Goal: Transaction & Acquisition: Purchase product/service

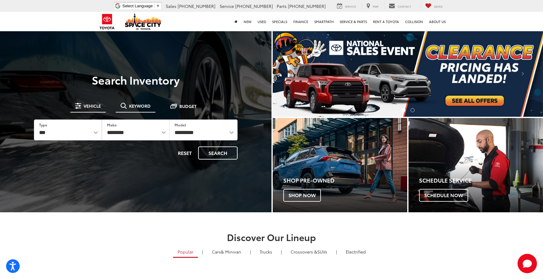
click at [143, 104] on span "Keyword" at bounding box center [140, 106] width 22 height 4
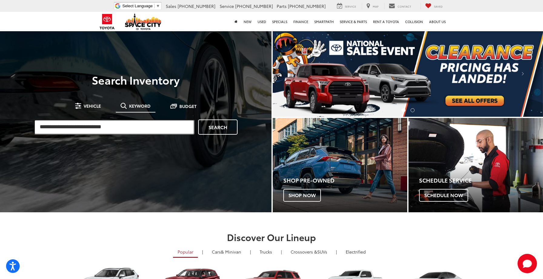
click at [125, 129] on input "search" at bounding box center [114, 126] width 161 height 15
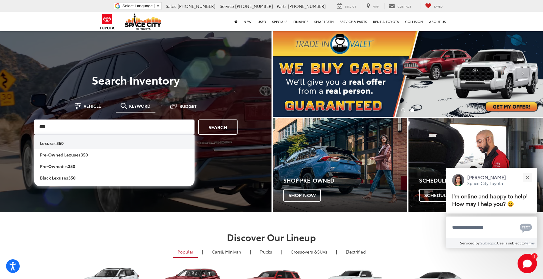
click at [77, 142] on li "lexus es 350" at bounding box center [114, 142] width 161 height 14
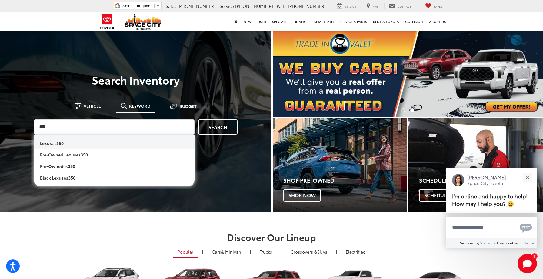
type input "**********"
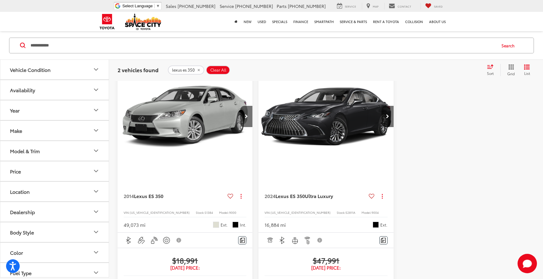
scroll to position [136, 0]
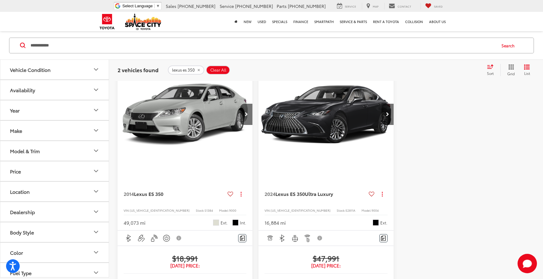
click at [316, 132] on img "2024 Lexus ES 350 350 Ultra Luxury 0" at bounding box center [326, 115] width 136 height 102
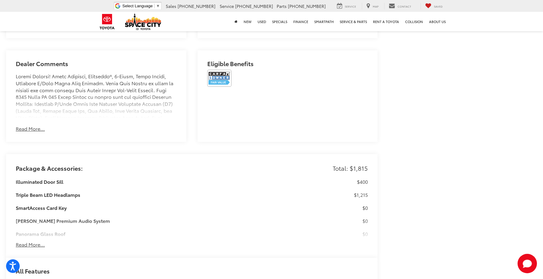
scroll to position [457, 0]
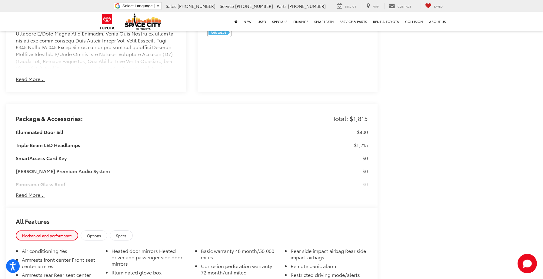
click at [32, 191] on button "Read More..." at bounding box center [30, 194] width 29 height 7
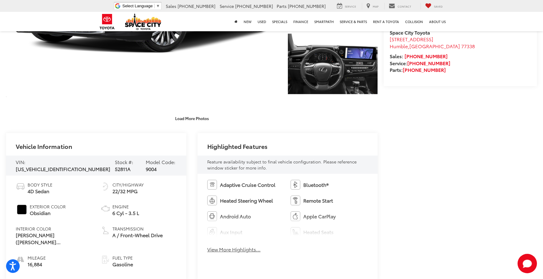
scroll to position [165, 0]
click at [183, 118] on button "Load More Photos" at bounding box center [192, 118] width 42 height 11
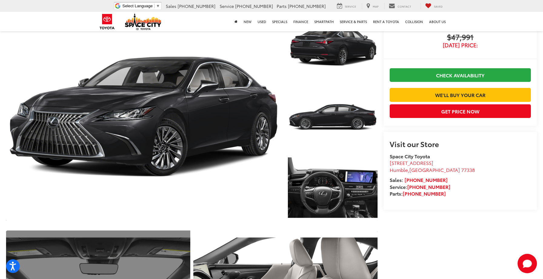
scroll to position [0, 0]
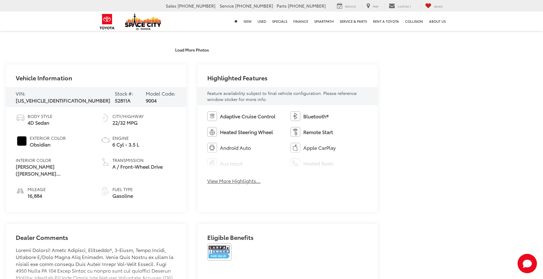
scroll to position [235, 0]
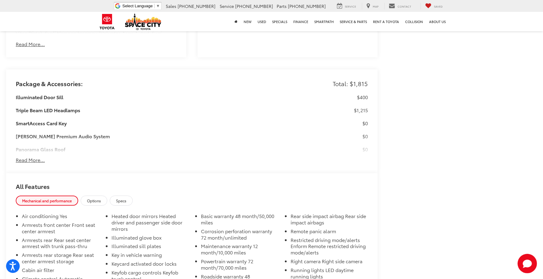
scroll to position [489, 0]
